Goal: Book appointment/travel/reservation

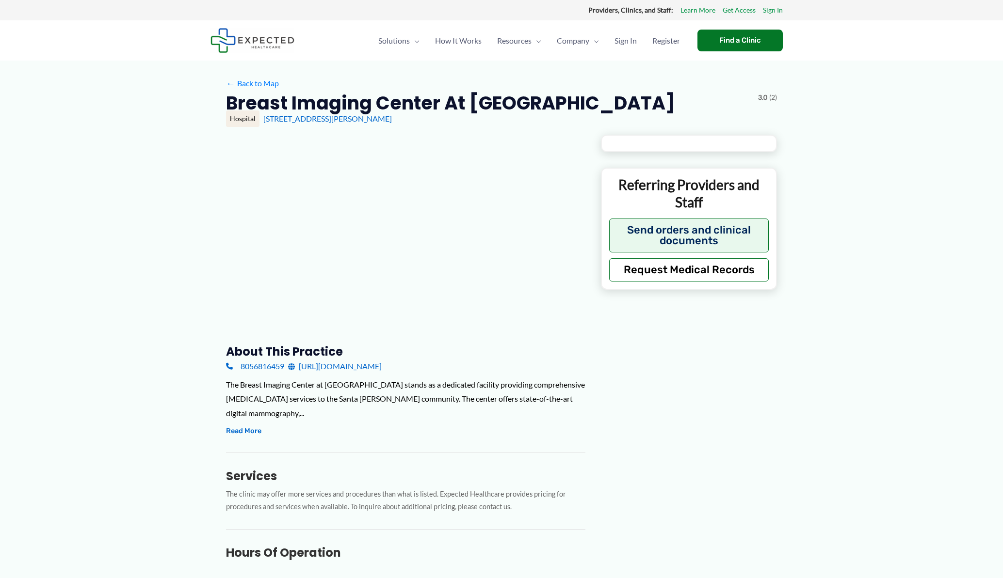
type input "**********"
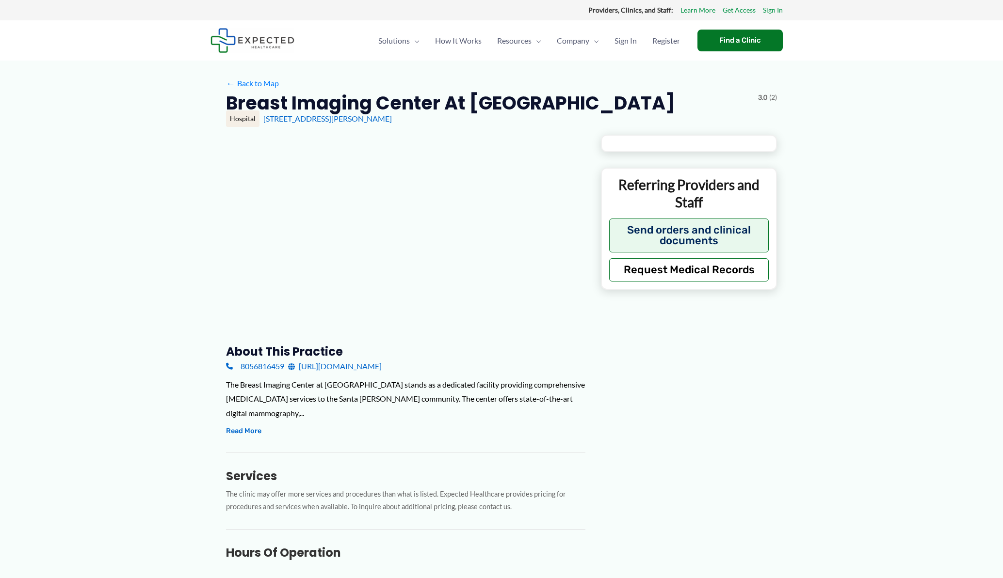
type input "**********"
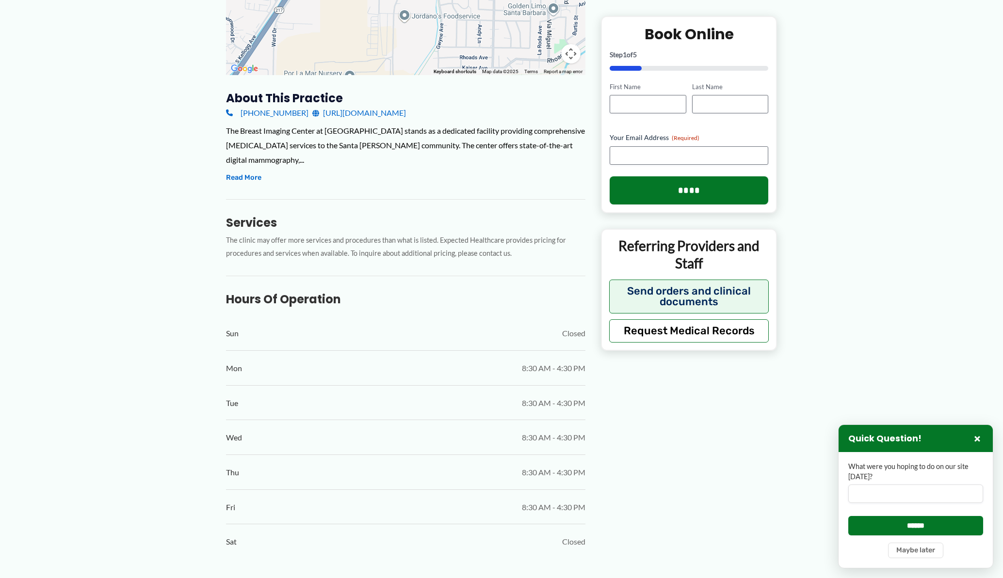
scroll to position [184, 0]
